Goal: Use online tool/utility: Use online tool/utility

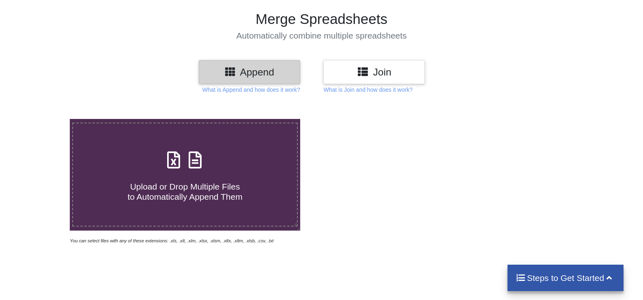
scroll to position [81, 0]
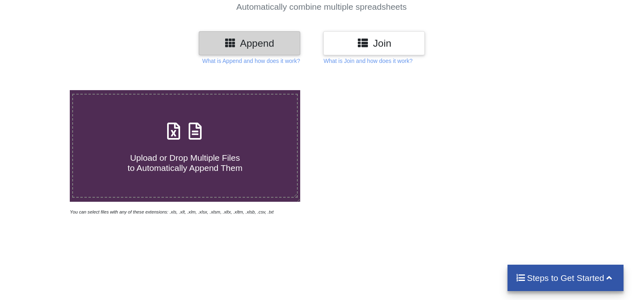
click at [197, 155] on span "Upload or Drop Multiple Files to Automatically Append Them" at bounding box center [184, 162] width 115 height 19
click at [45, 90] on input "Upload or Drop Multiple Files to Automatically Append Them" at bounding box center [45, 90] width 0 height 0
type input "C:\fakepath\6108.xlsx"
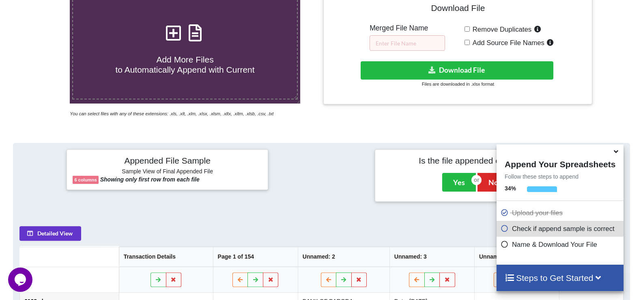
scroll to position [160, 0]
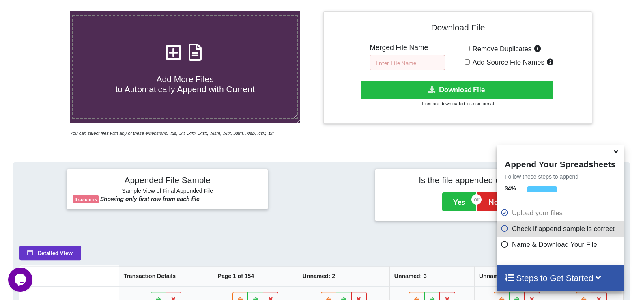
click at [429, 66] on input "text" at bounding box center [407, 62] width 75 height 15
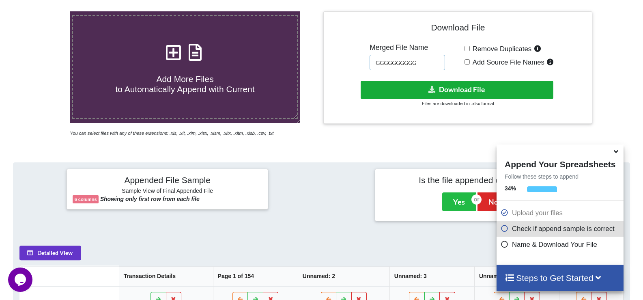
type input "GGGGGGGGGG"
click at [416, 87] on button "Download File" at bounding box center [457, 90] width 193 height 18
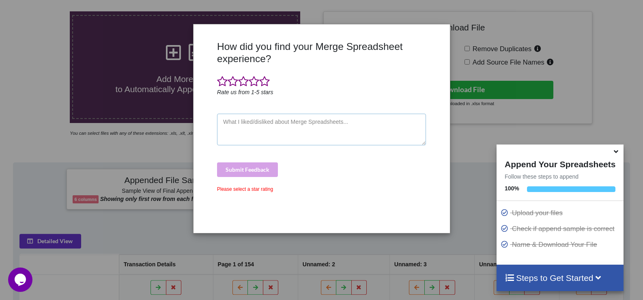
click at [290, 129] on textarea at bounding box center [321, 130] width 209 height 32
click at [259, 78] on span at bounding box center [254, 81] width 11 height 11
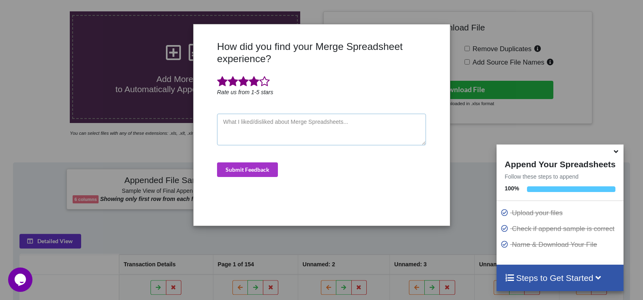
click at [256, 138] on textarea at bounding box center [321, 130] width 209 height 32
type textarea "SUPER"
click at [248, 164] on button "Submit Feedback" at bounding box center [247, 169] width 61 height 15
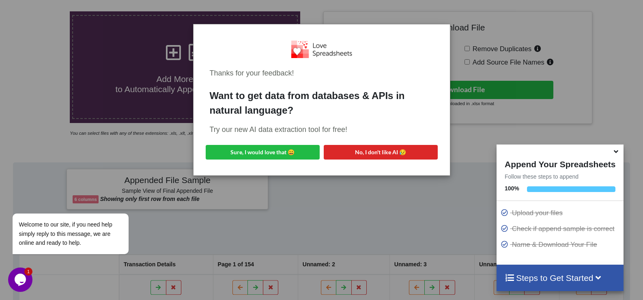
click at [613, 63] on div "Thanks for your feedback! Want to get data from databases & APIs in natural lan…" at bounding box center [321, 150] width 643 height 300
